Goal: Task Accomplishment & Management: Complete application form

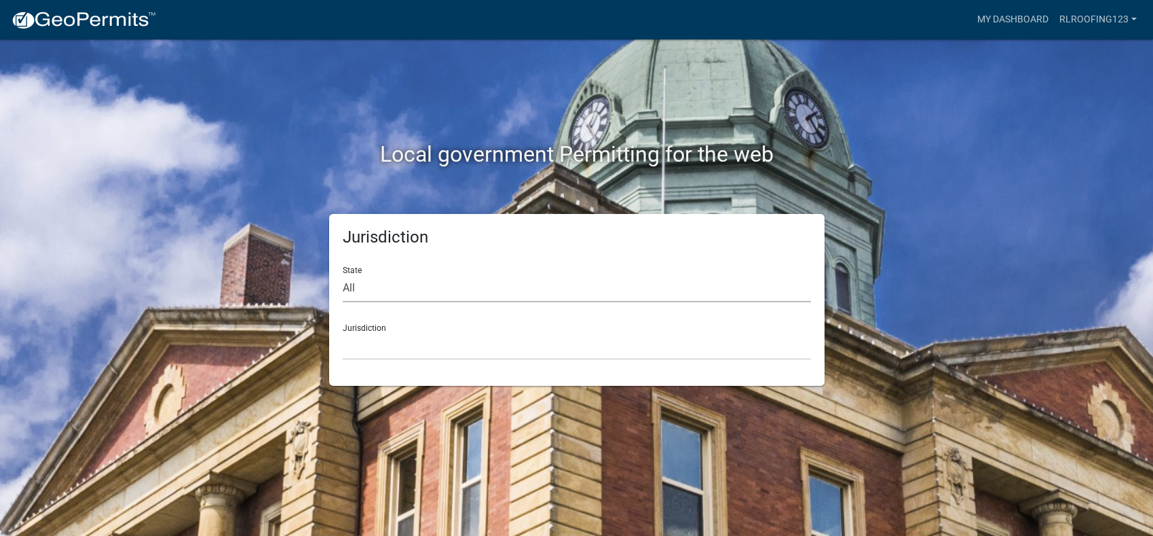
click at [467, 292] on select "All [US_STATE] [US_STATE] [US_STATE] [US_STATE] [US_STATE] [US_STATE] [US_STATE…" at bounding box center [577, 288] width 468 height 28
select select "[US_STATE]"
click at [343, 274] on select "All [US_STATE] [US_STATE] [US_STATE] [US_STATE] [US_STATE] [US_STATE] [US_STATE…" at bounding box center [577, 288] width 468 height 28
click at [396, 339] on select "City of [GEOGRAPHIC_DATA], [US_STATE] City of [GEOGRAPHIC_DATA], [US_STATE] Cit…" at bounding box center [577, 346] width 468 height 28
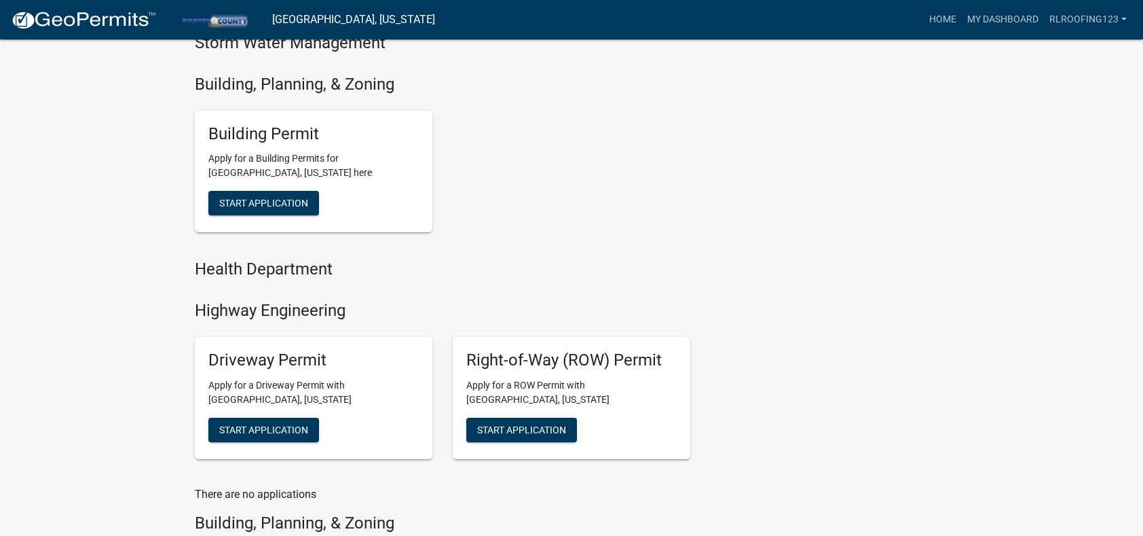
scroll to position [438, 0]
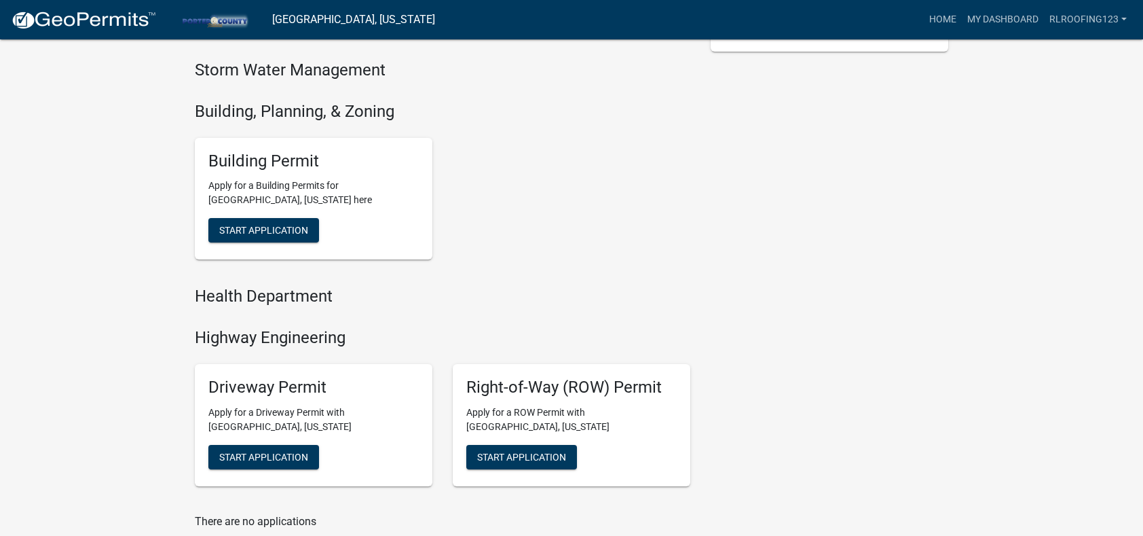
click at [289, 246] on div "Building Permit Apply for a Building Permits for [GEOGRAPHIC_DATA], [US_STATE] …" at bounding box center [314, 199] width 238 height 122
click at [288, 240] on button "Start Application" at bounding box center [263, 230] width 111 height 24
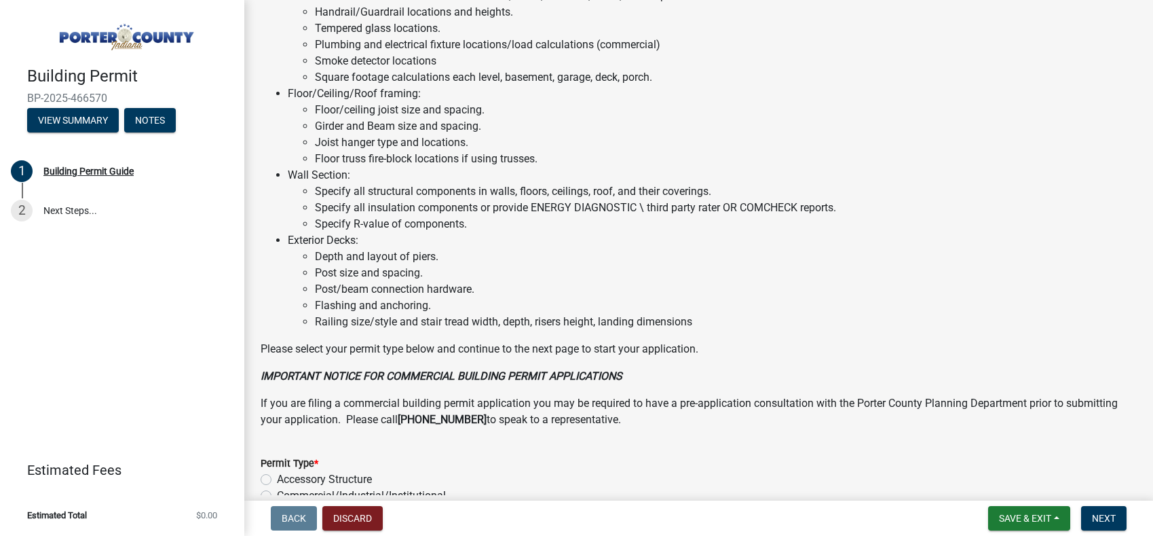
scroll to position [1032, 0]
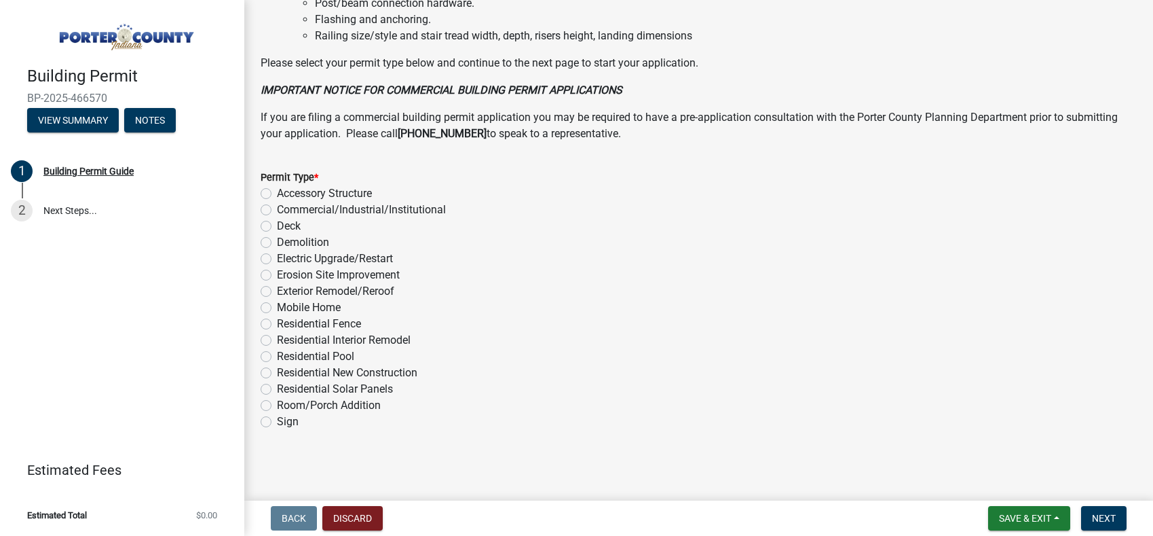
click at [379, 292] on label "Exterior Remodel/Reroof" at bounding box center [335, 291] width 117 height 16
click at [286, 292] on input "Exterior Remodel/Reroof" at bounding box center [281, 287] width 9 height 9
radio input "true"
click at [1123, 514] on button "Next" at bounding box center [1103, 518] width 45 height 24
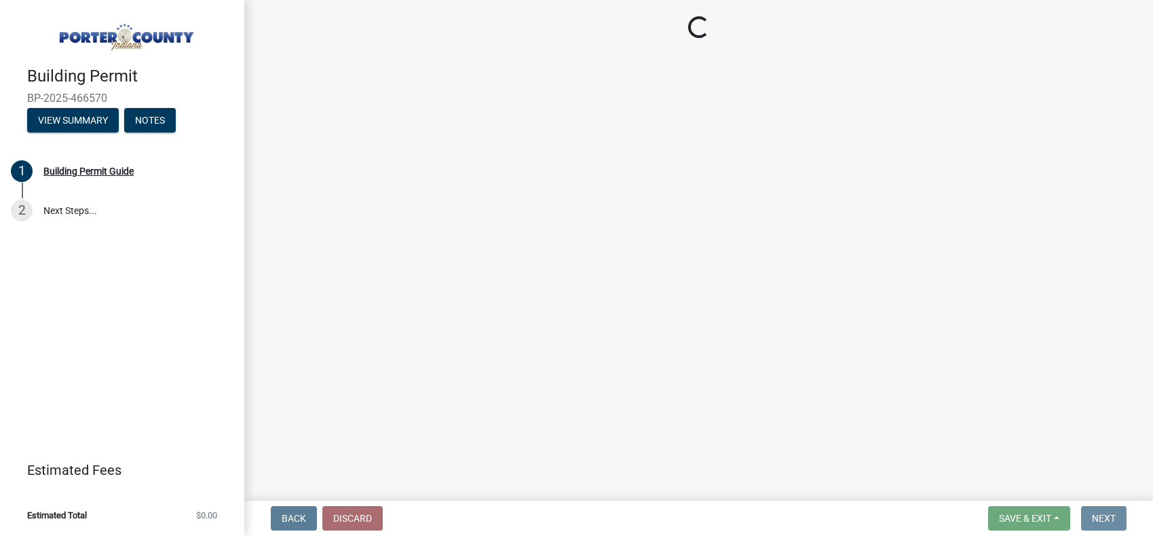
scroll to position [0, 0]
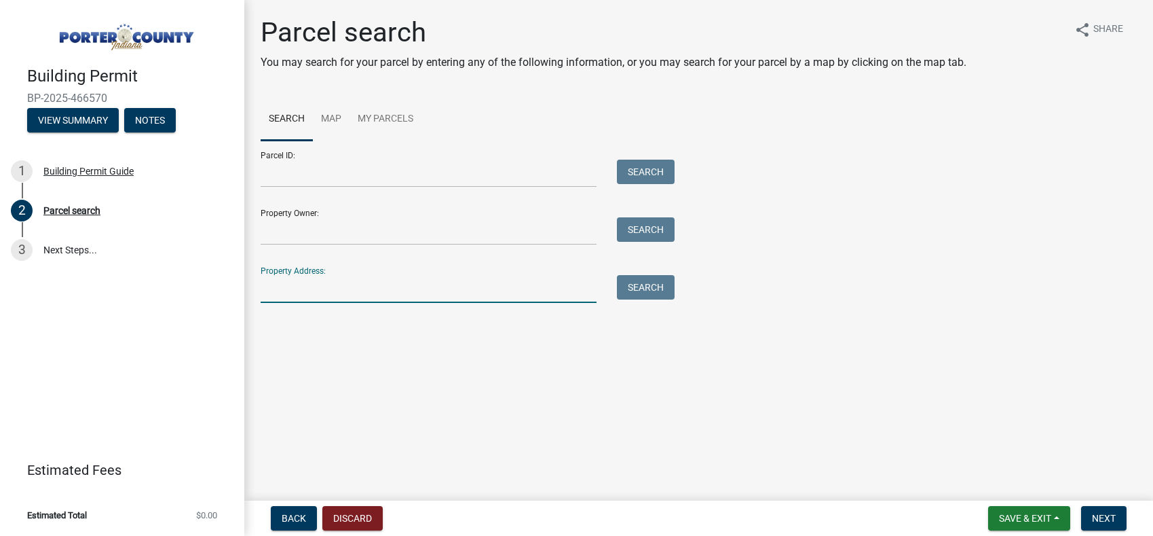
click at [338, 276] on input "Property Address:" at bounding box center [429, 289] width 336 height 28
click at [349, 229] on input "Property Owner:" at bounding box center [429, 231] width 336 height 28
click at [311, 275] on input "Property Address:" at bounding box center [429, 289] width 336 height 28
type input "2132 [PERSON_NAME]"
click at [647, 291] on button "Search" at bounding box center [646, 287] width 58 height 24
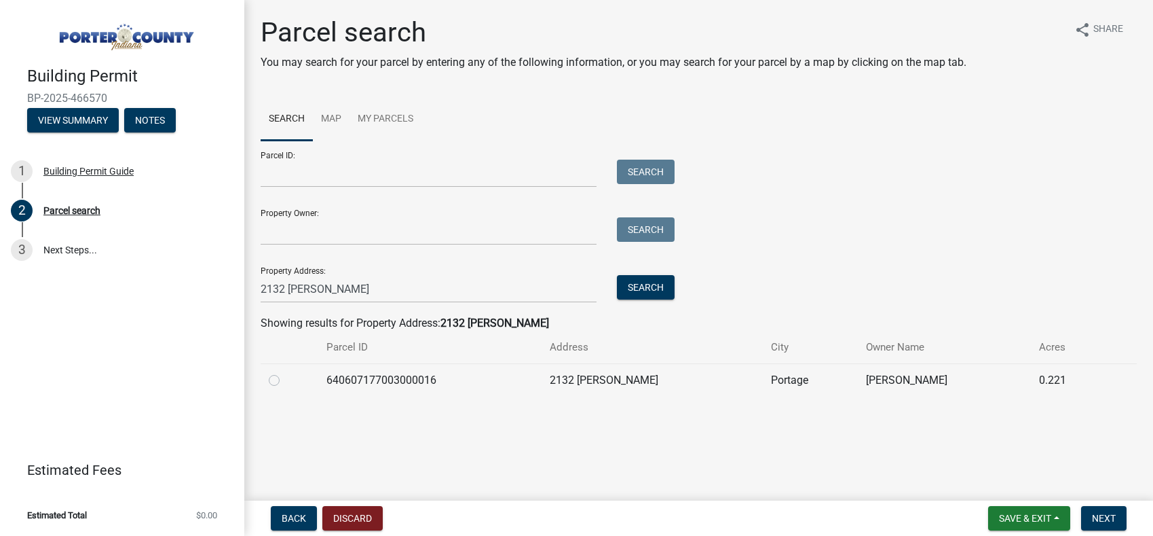
click at [285, 372] on label at bounding box center [285, 372] width 0 height 0
click at [285, 379] on input "radio" at bounding box center [289, 376] width 9 height 9
radio input "true"
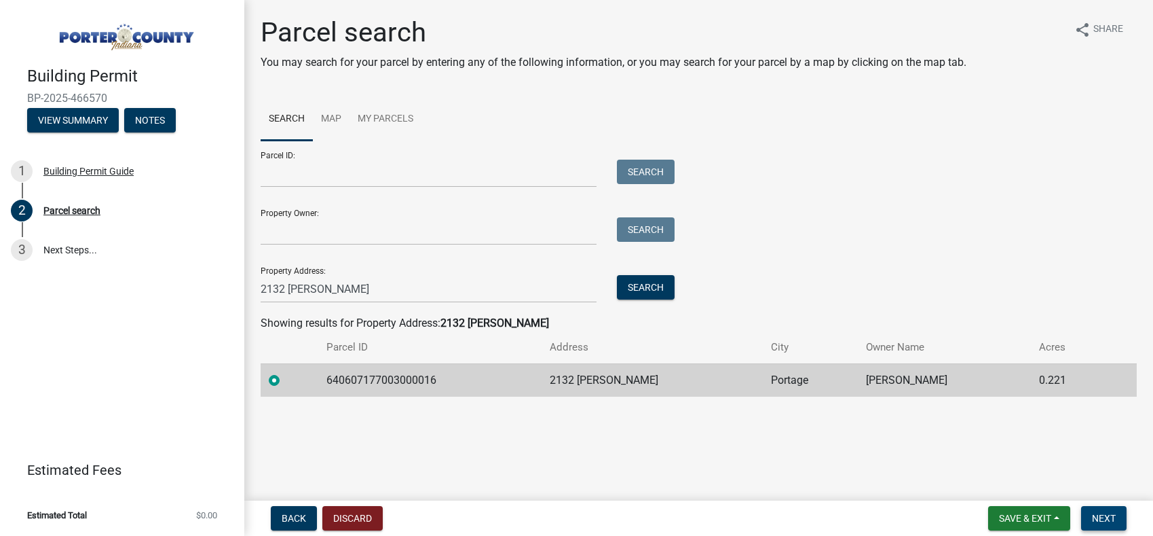
click at [1111, 524] on button "Next" at bounding box center [1103, 518] width 45 height 24
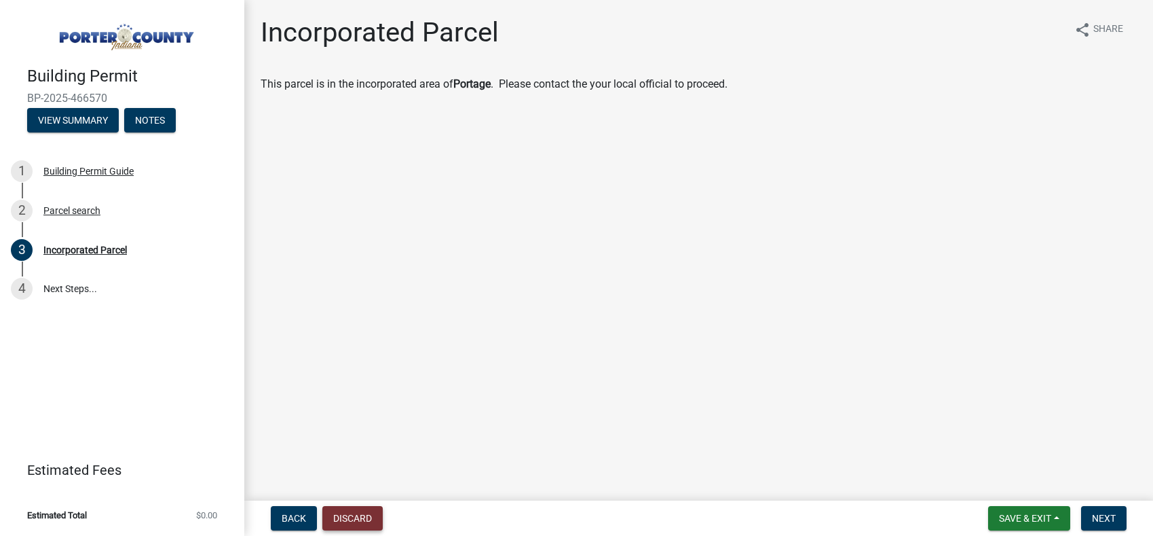
click at [358, 512] on button "Discard" at bounding box center [352, 518] width 60 height 24
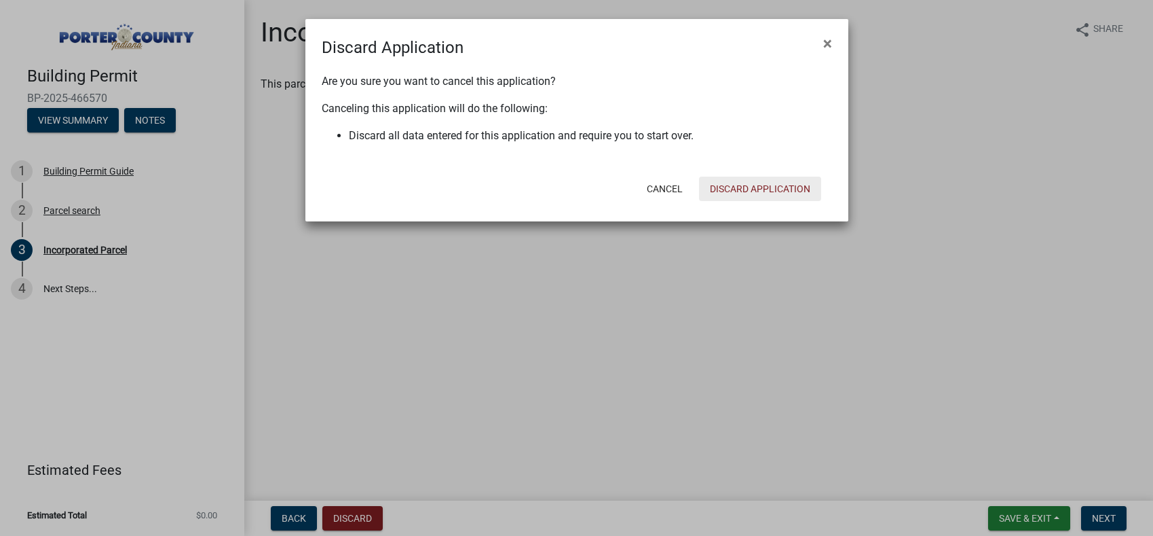
click at [790, 187] on button "Discard Application" at bounding box center [760, 188] width 122 height 24
